Goal: Transaction & Acquisition: Purchase product/service

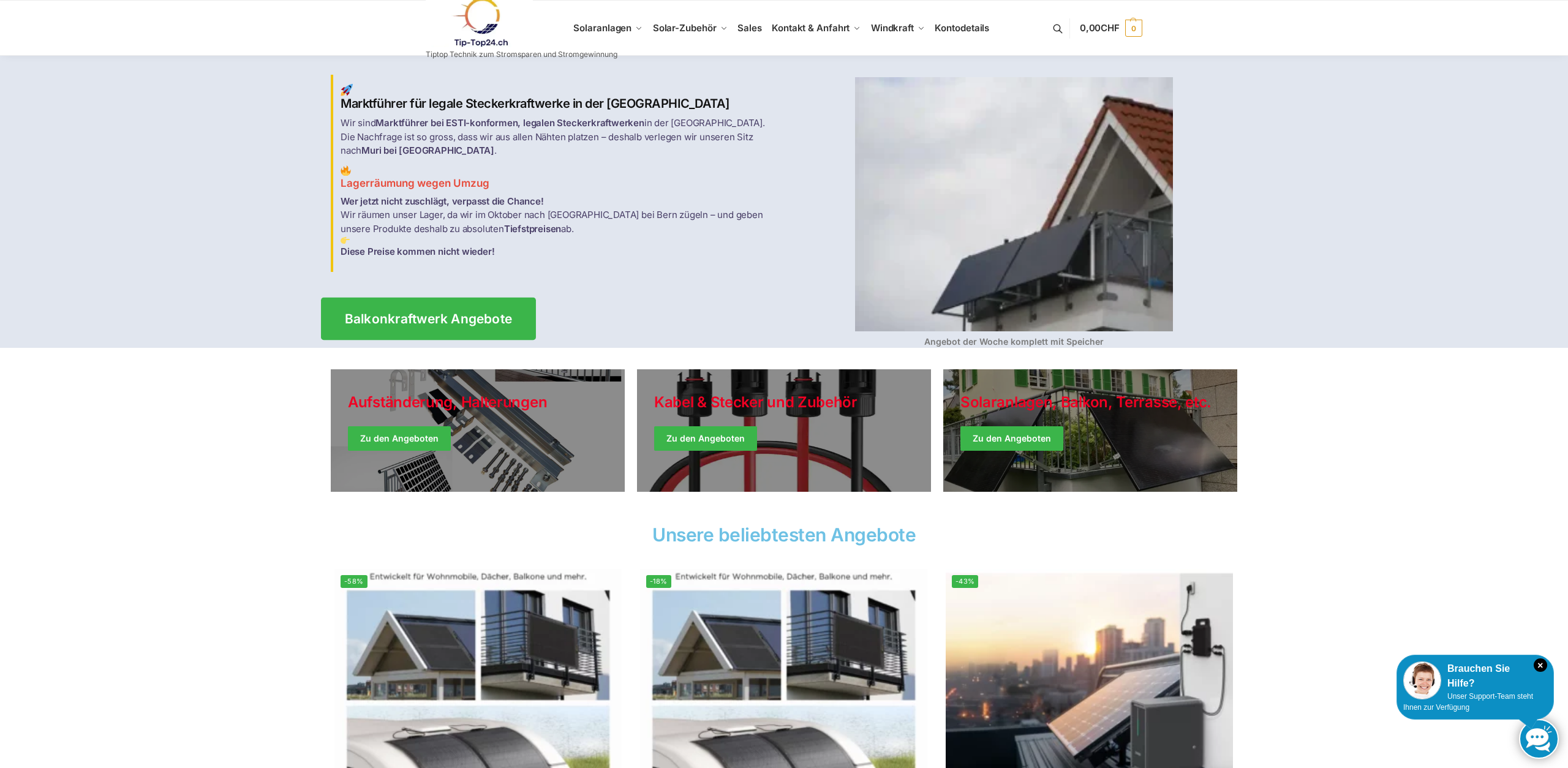
click at [434, 315] on span "Balkonkraftwerk Angebote" at bounding box center [428, 319] width 168 height 13
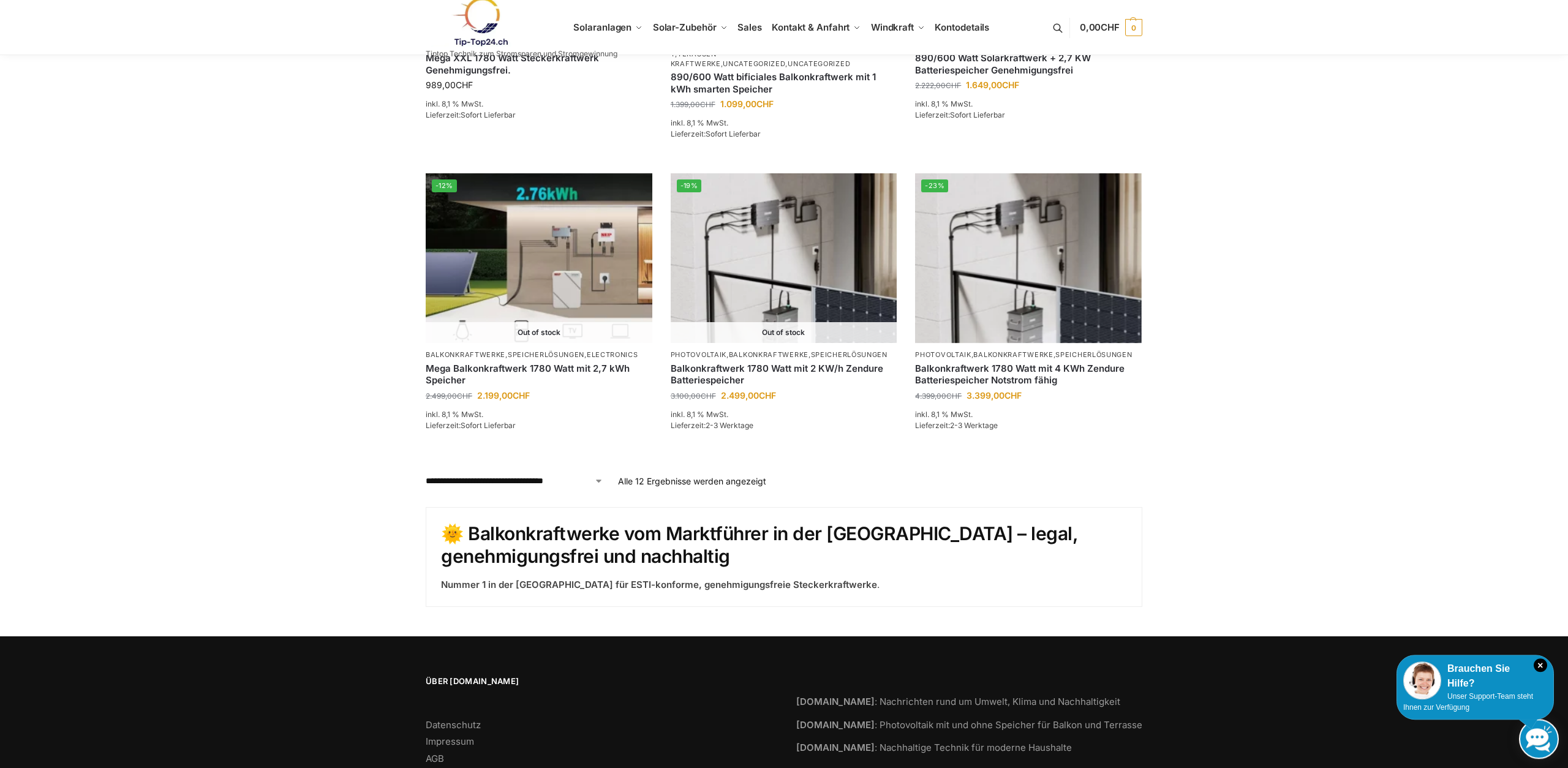
scroll to position [1055, 0]
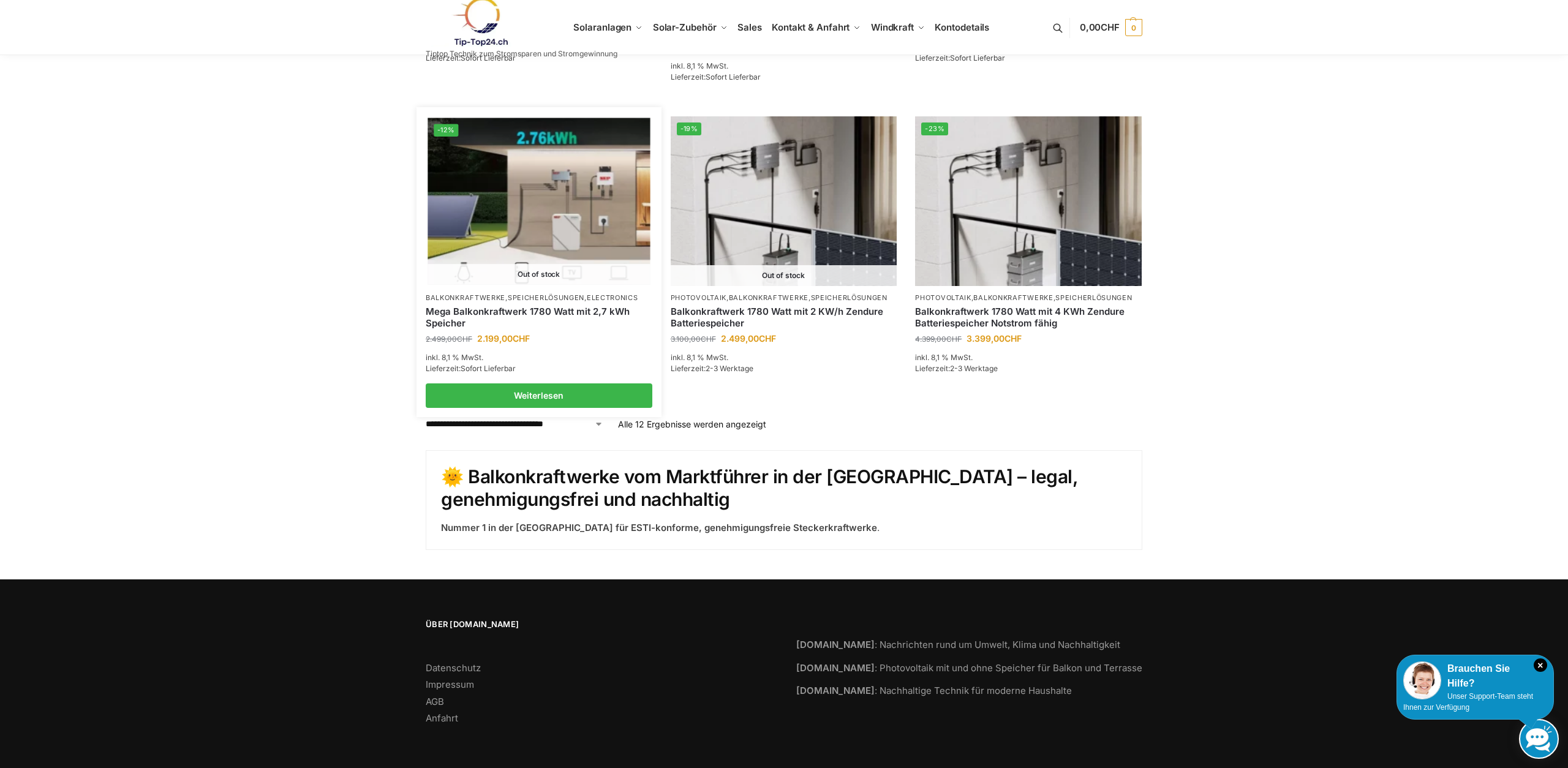
click at [531, 212] on img at bounding box center [539, 201] width 222 height 167
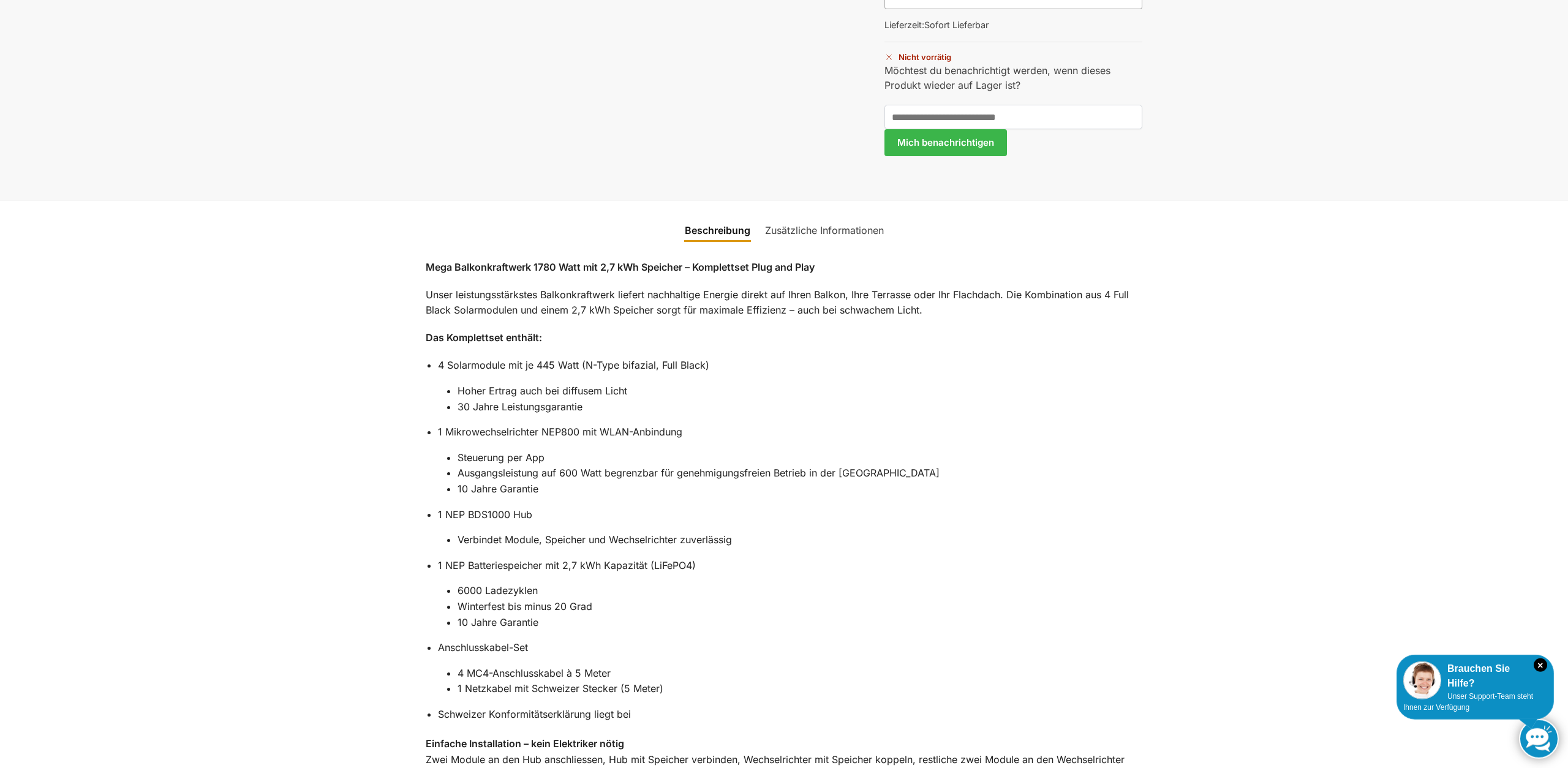
scroll to position [930, 0]
click at [839, 219] on link "Zusätzliche Informationen" at bounding box center [824, 234] width 133 height 29
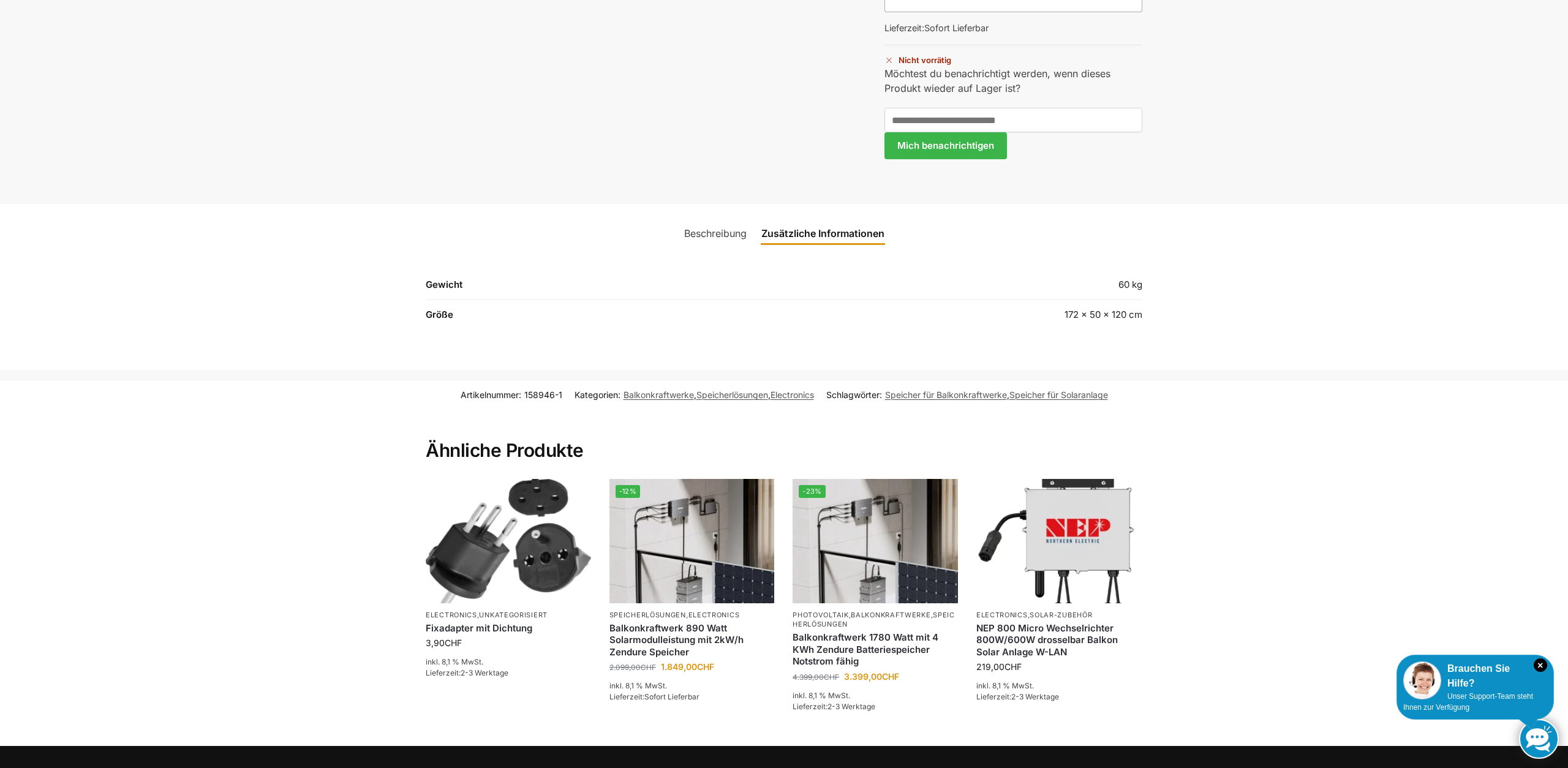
click at [705, 219] on link "Beschreibung" at bounding box center [715, 234] width 77 height 29
